Goal: Task Accomplishment & Management: Manage account settings

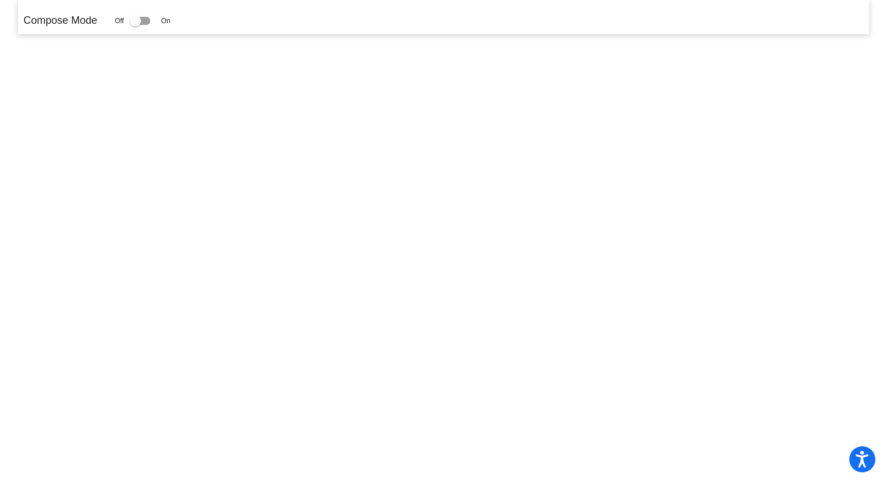
click at [146, 20] on div at bounding box center [139, 21] width 21 height 8
click at [135, 25] on input "checkbox" at bounding box center [135, 25] width 1 height 1
click at [141, 20] on div at bounding box center [135, 21] width 12 height 12
click at [135, 25] on input "checkbox" at bounding box center [135, 25] width 1 height 1
checkbox input "false"
